Goal: Information Seeking & Learning: Learn about a topic

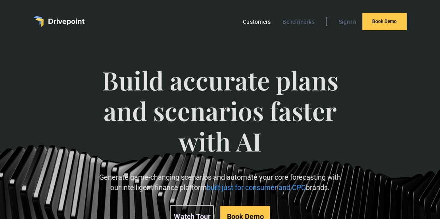
click at [256, 23] on link "Customers" at bounding box center [257, 22] width 36 height 10
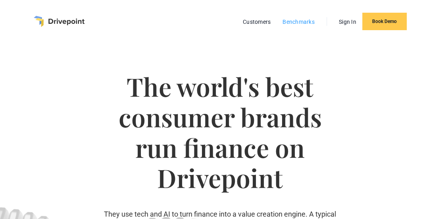
click at [298, 17] on link "Benchmarks" at bounding box center [299, 22] width 40 height 10
